Goal: Information Seeking & Learning: Learn about a topic

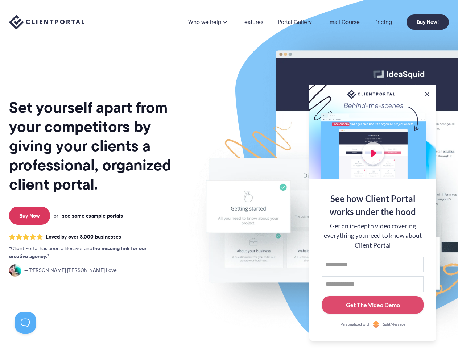
click at [229, 174] on img at bounding box center [379, 180] width 407 height 348
click at [208, 22] on link "Who we help" at bounding box center [207, 22] width 38 height 6
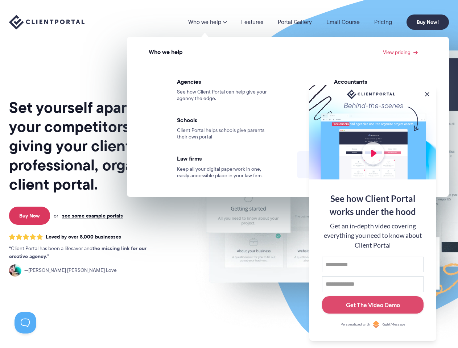
click at [428, 93] on button at bounding box center [427, 94] width 7 height 7
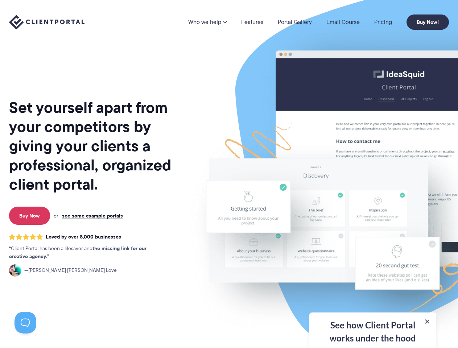
click at [373, 212] on img at bounding box center [379, 180] width 407 height 348
click at [25, 323] on button at bounding box center [26, 323] width 22 height 22
